Goal: Task Accomplishment & Management: Use online tool/utility

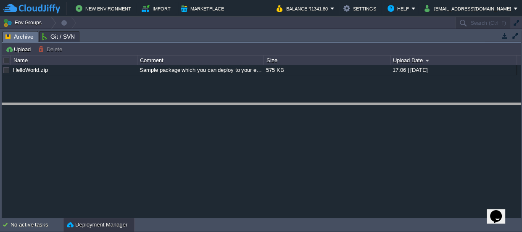
drag, startPoint x: 239, startPoint y: 36, endPoint x: 228, endPoint y: 211, distance: 175.1
click at [250, 232] on html "New Environment Import Marketplace Bonus ₹0.00 Upgrade Account Balance ₹1341.80…" at bounding box center [261, 116] width 522 height 232
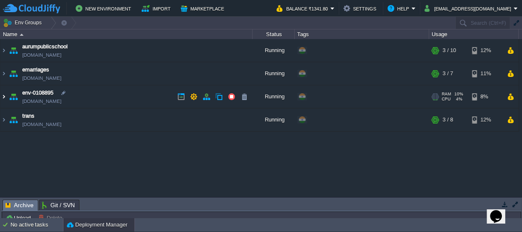
click at [5, 98] on img at bounding box center [3, 96] width 7 height 23
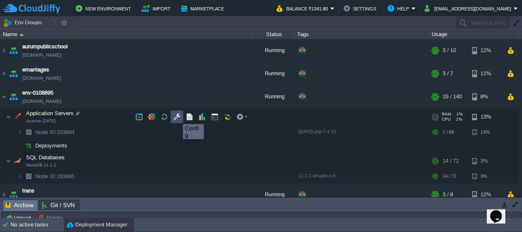
click at [176, 116] on button "button" at bounding box center [177, 117] width 8 height 8
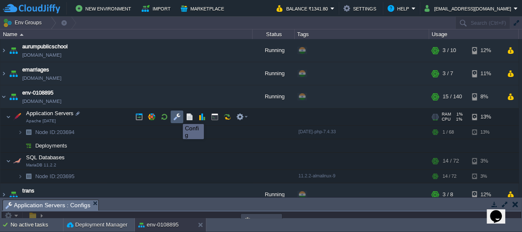
scroll to position [26, 0]
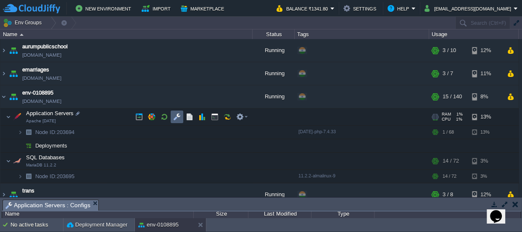
click at [176, 117] on button "button" at bounding box center [177, 117] width 8 height 8
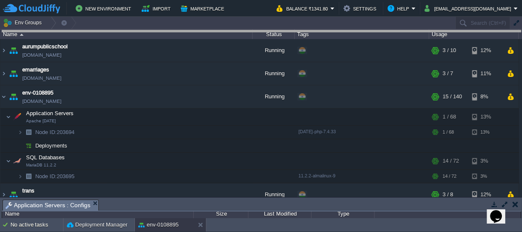
drag, startPoint x: 163, startPoint y: 205, endPoint x: 222, endPoint y: -46, distance: 258.2
click at [222, 0] on html "New Environment Import Marketplace Bonus ₹0.00 Upgrade Account Balance ₹1341.80…" at bounding box center [261, 116] width 522 height 232
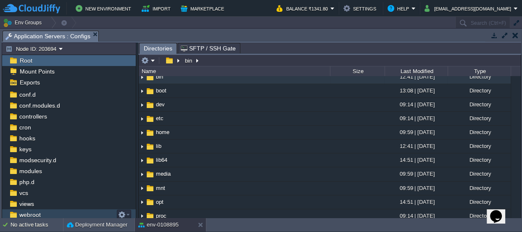
scroll to position [45, 0]
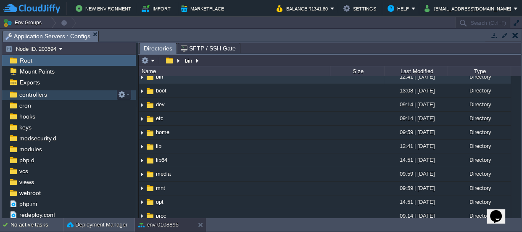
click at [34, 92] on span "controllers" at bounding box center [33, 95] width 31 height 8
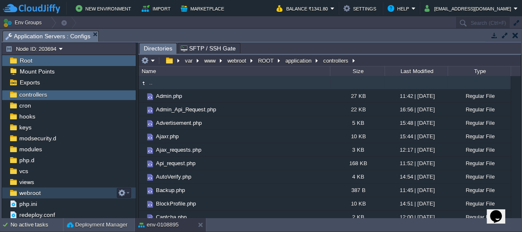
click at [35, 192] on span "webroot" at bounding box center [30, 193] width 24 height 8
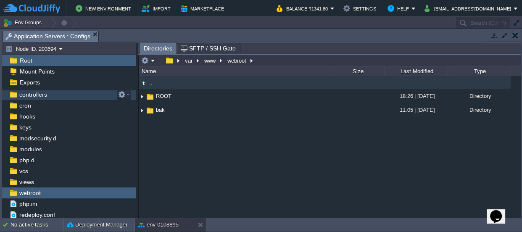
click at [51, 90] on div "controllers" at bounding box center [69, 94] width 134 height 11
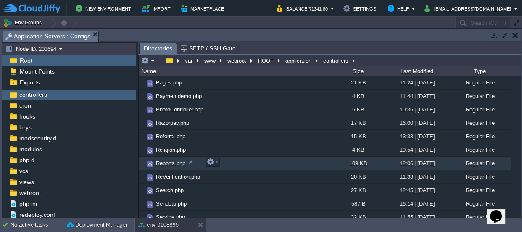
scroll to position [382, 0]
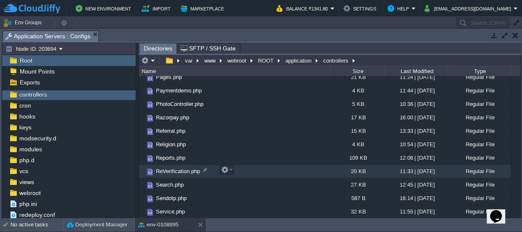
click at [165, 168] on span "ReVerification.php" at bounding box center [178, 171] width 47 height 7
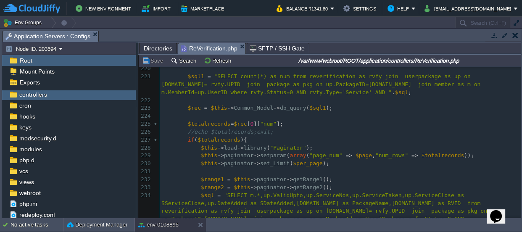
scroll to position [1855, 0]
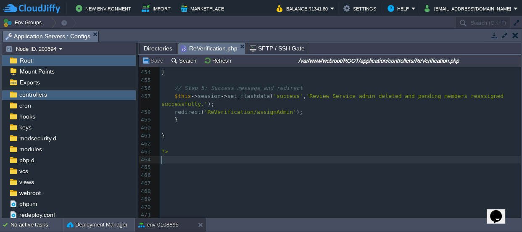
click at [244, 156] on pre "​" at bounding box center [340, 160] width 361 height 8
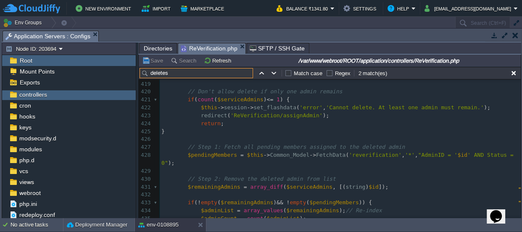
type input "deletes"
